Goal: Information Seeking & Learning: Learn about a topic

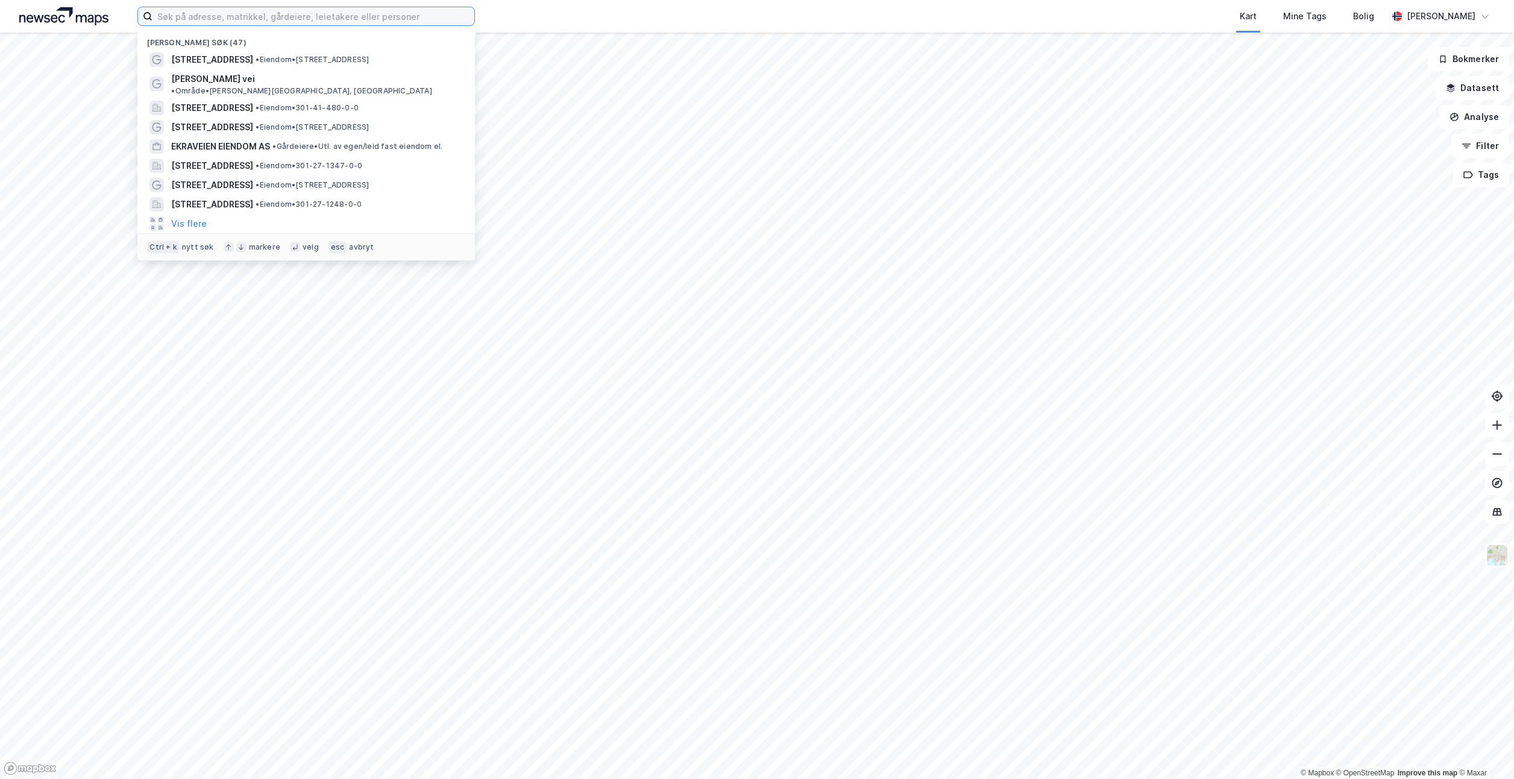
click at [231, 20] on input at bounding box center [313, 16] width 322 height 18
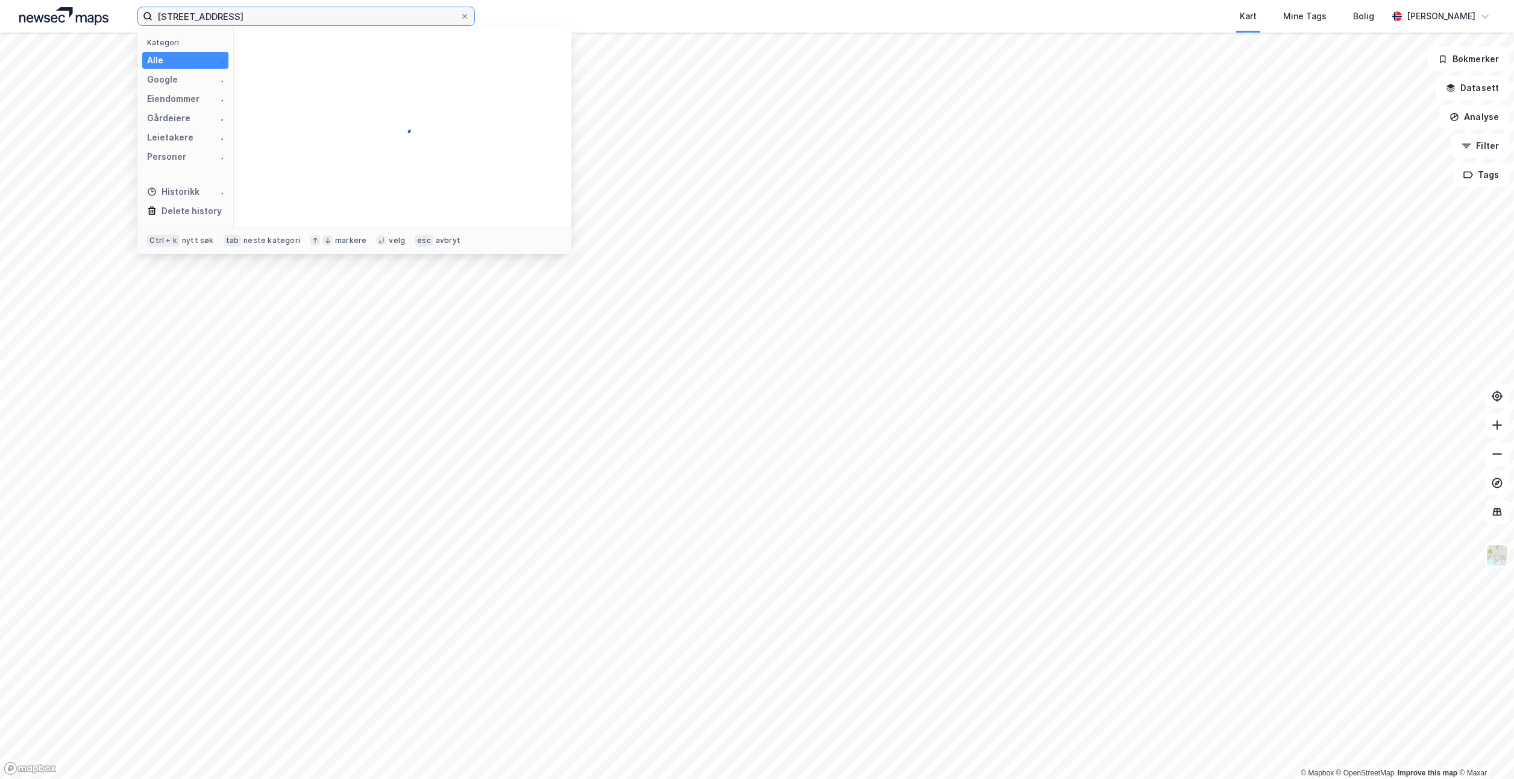
type input "[STREET_ADDRESS]"
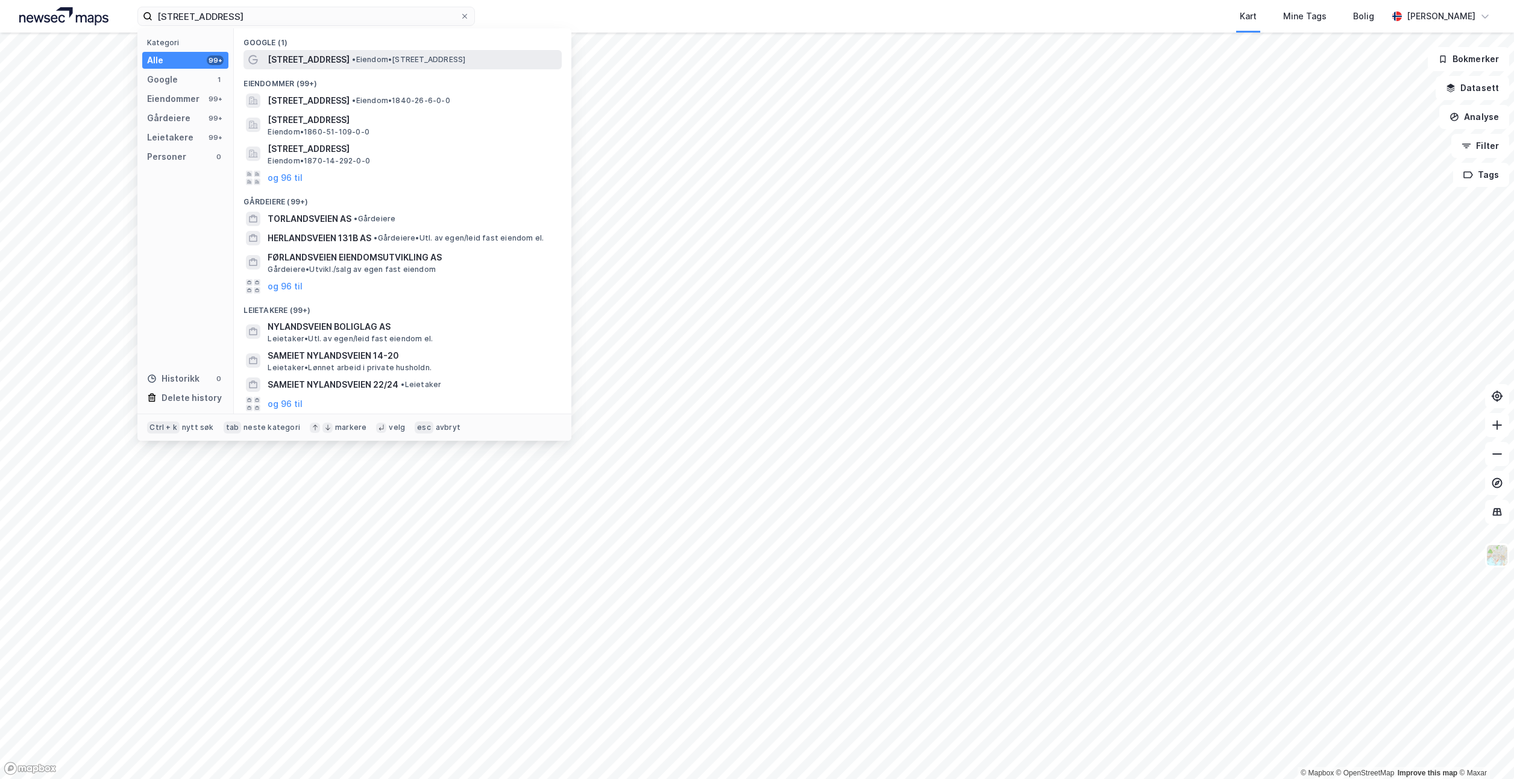
click at [328, 64] on span "[STREET_ADDRESS]" at bounding box center [309, 59] width 82 height 14
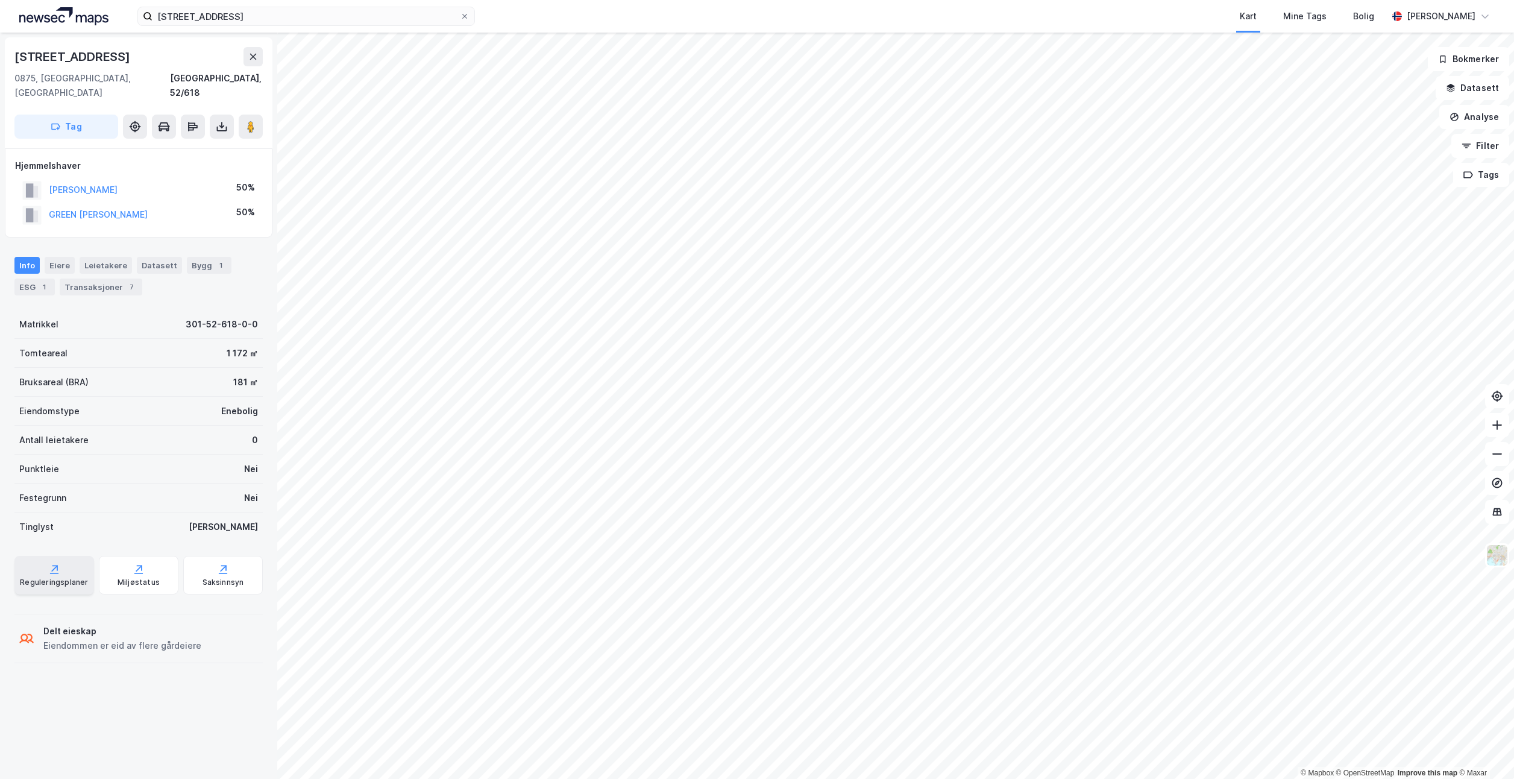
click at [28, 577] on div "Reguleringsplaner" at bounding box center [54, 582] width 68 height 10
